Goal: Transaction & Acquisition: Book appointment/travel/reservation

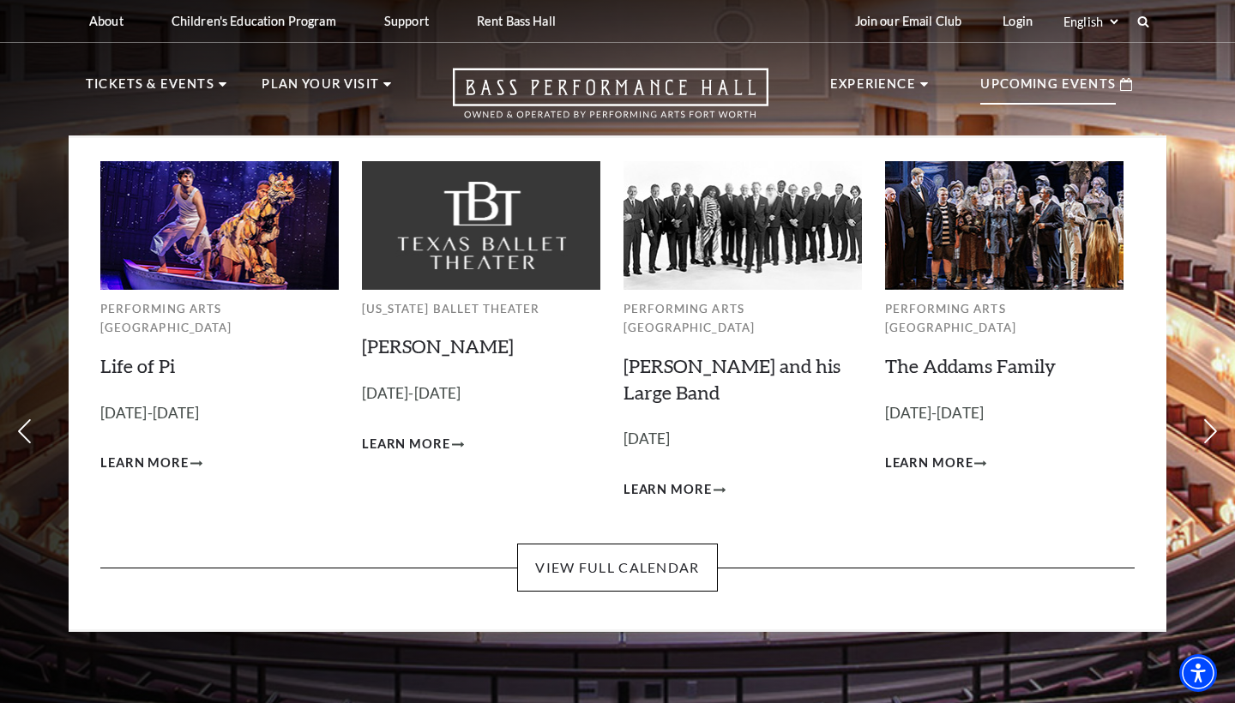
click at [1024, 82] on p "Upcoming Events" at bounding box center [1047, 89] width 135 height 31
click at [926, 453] on span "Learn More" at bounding box center [929, 463] width 88 height 21
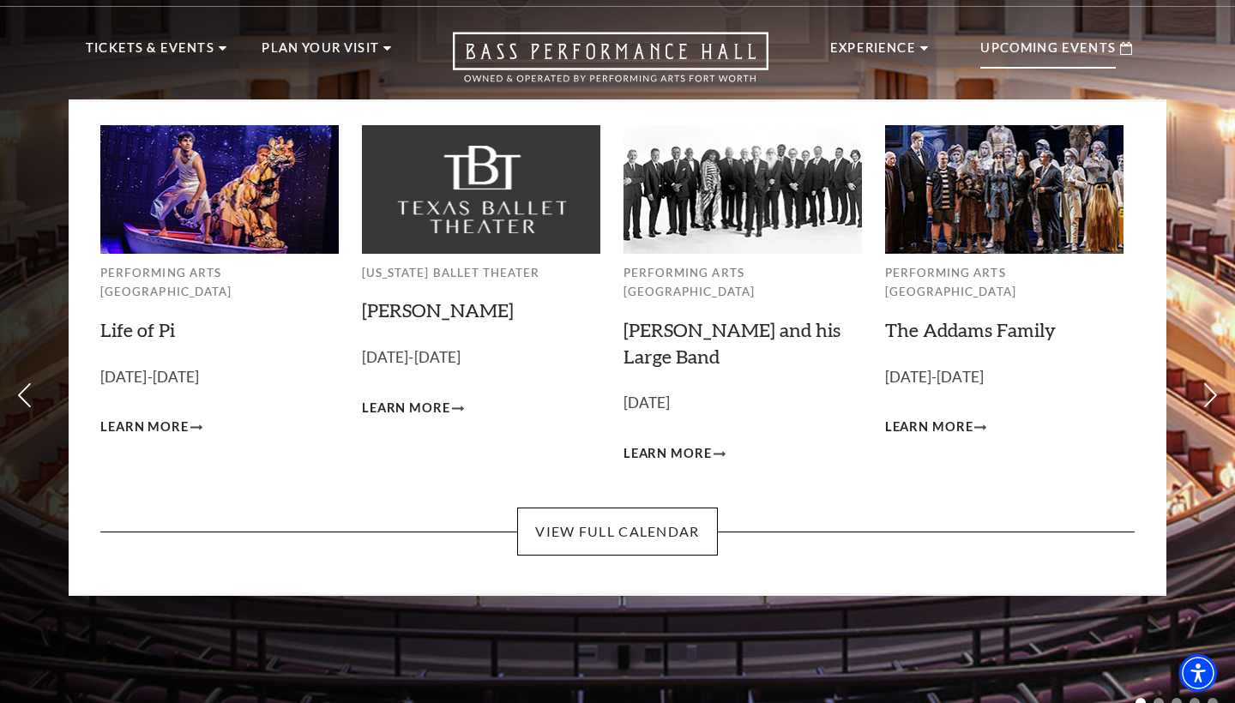
scroll to position [39, 0]
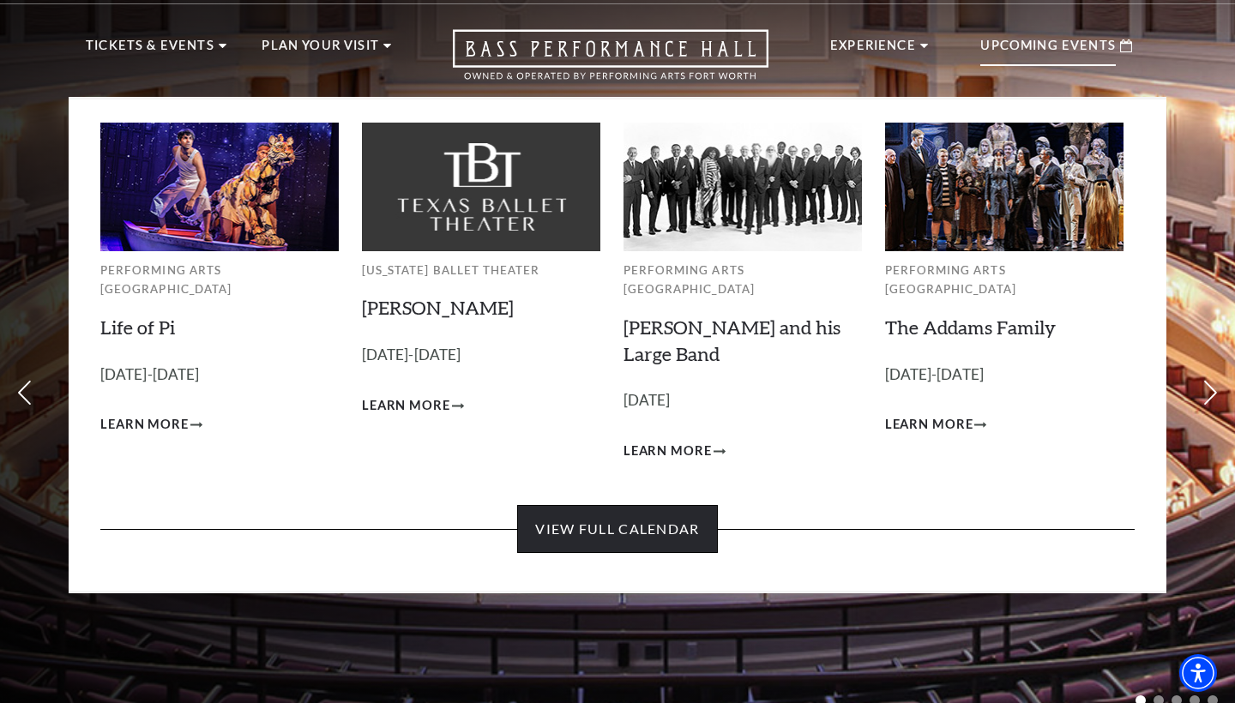
click at [662, 512] on link "View Full Calendar" at bounding box center [617, 529] width 200 height 48
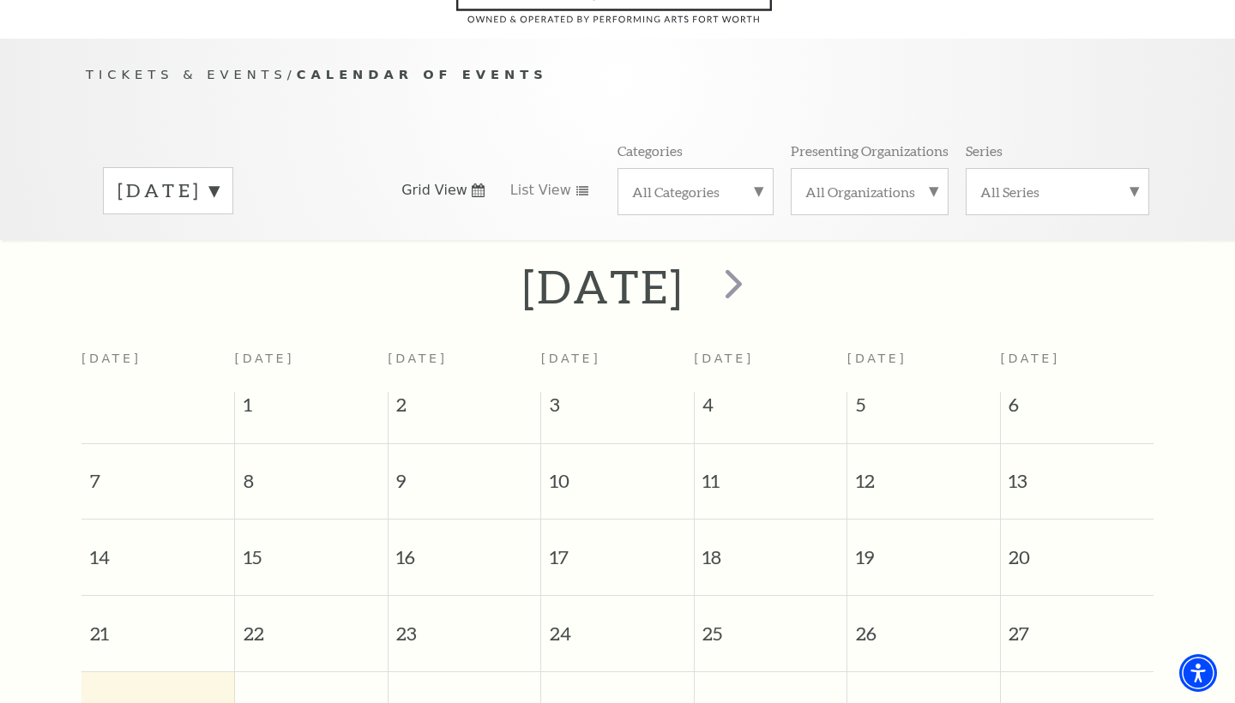
scroll to position [151, 0]
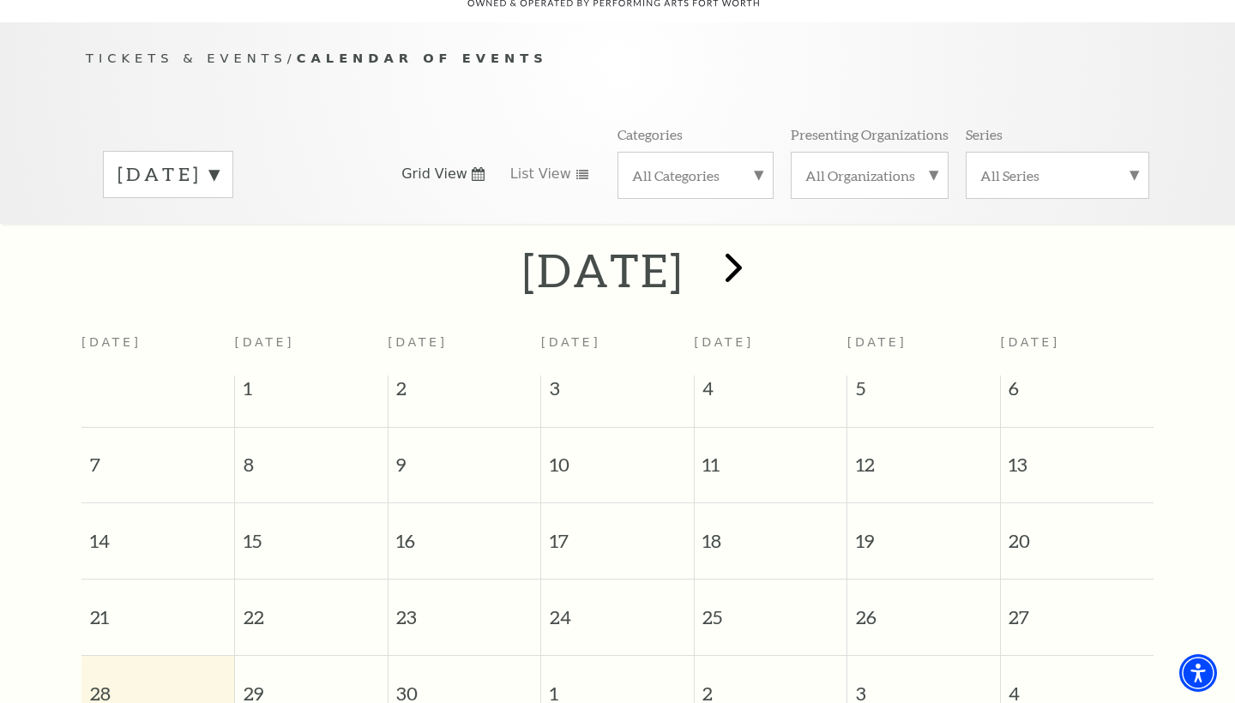
click at [758, 243] on span "next" at bounding box center [733, 267] width 49 height 49
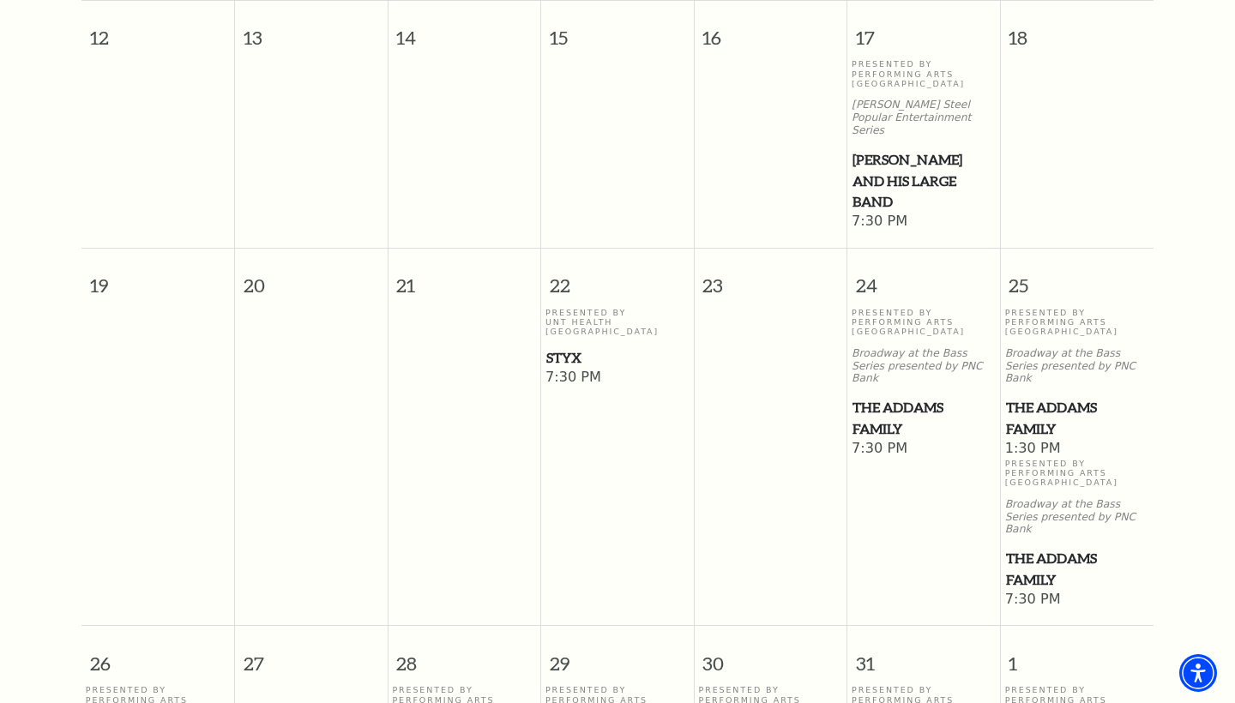
scroll to position [958, 0]
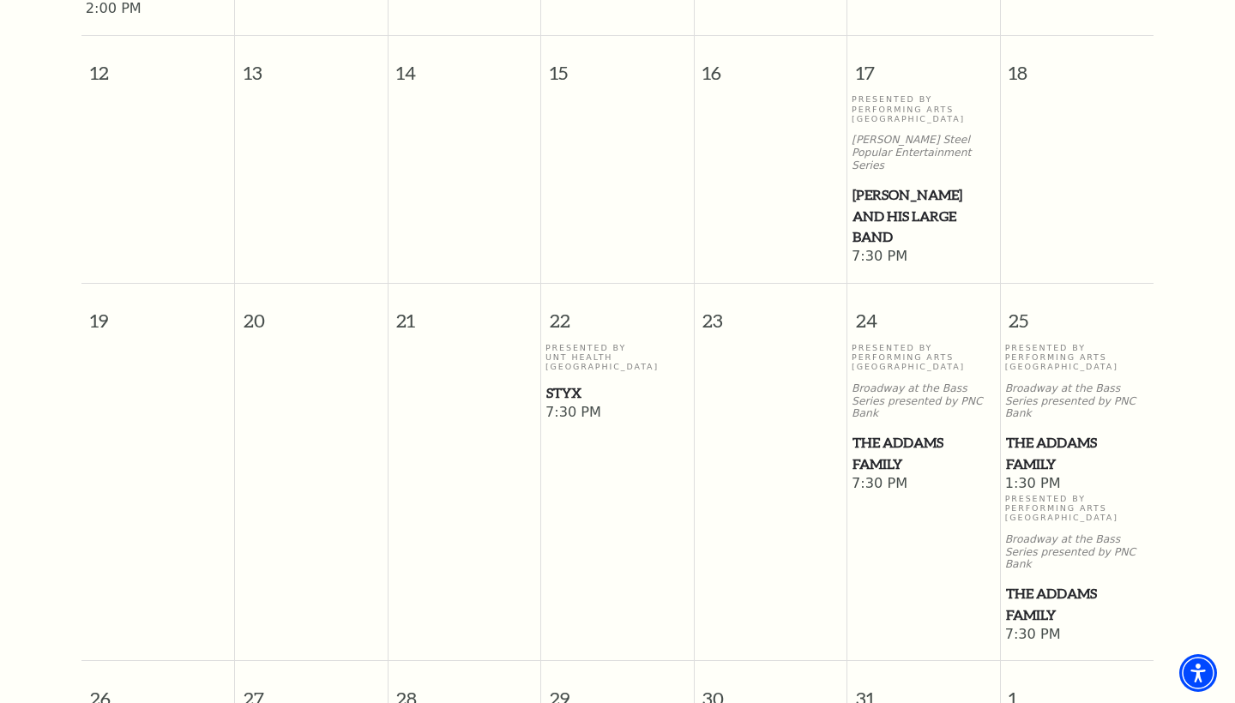
click at [572, 382] on span "Styx" at bounding box center [617, 392] width 142 height 21
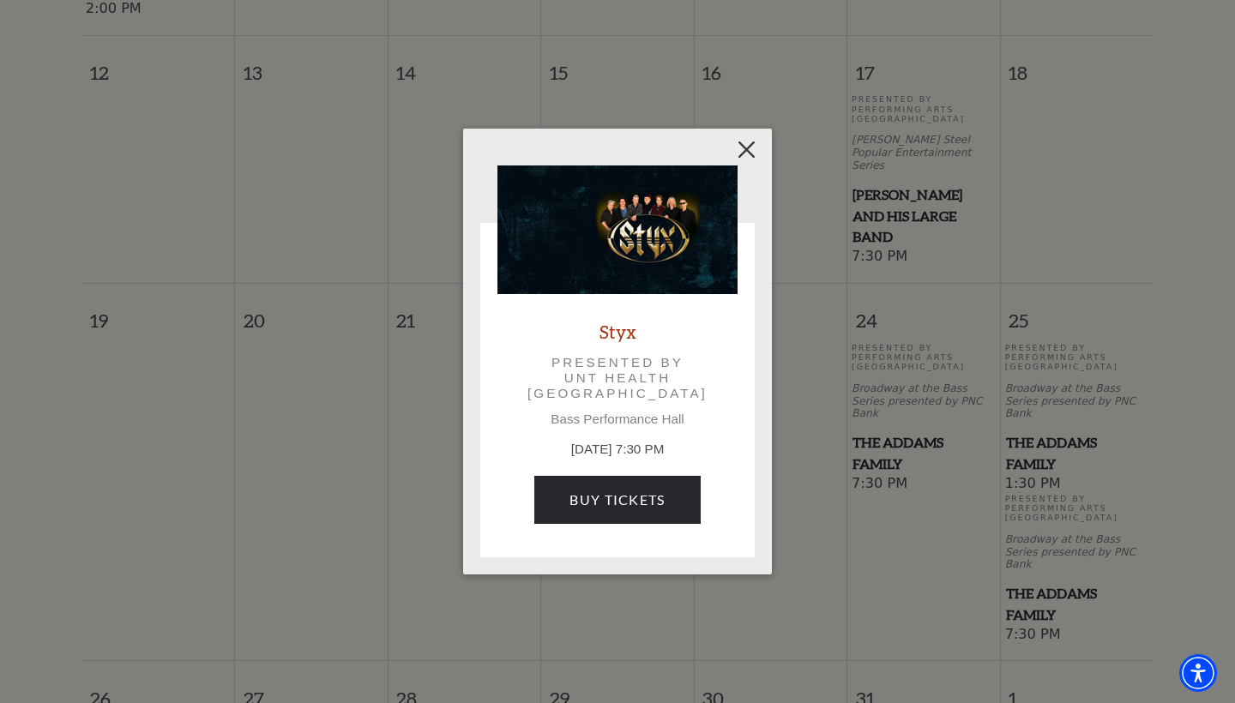
click at [753, 147] on button "Close" at bounding box center [747, 150] width 33 height 33
